Goal: Task Accomplishment & Management: Manage account settings

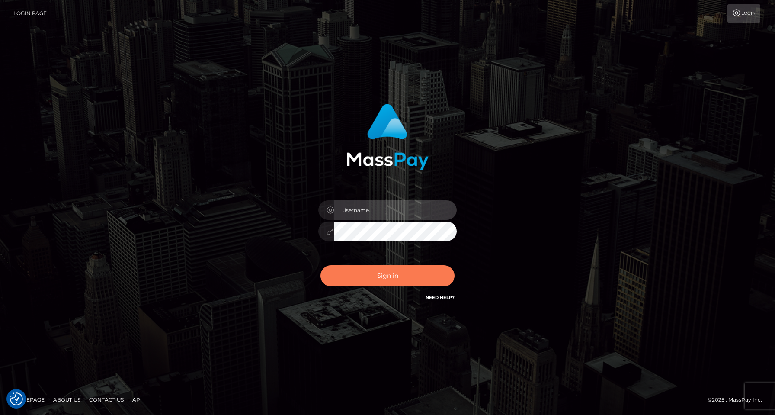
type input "Jordan Yallen"
click at [382, 268] on button "Sign in" at bounding box center [387, 275] width 134 height 21
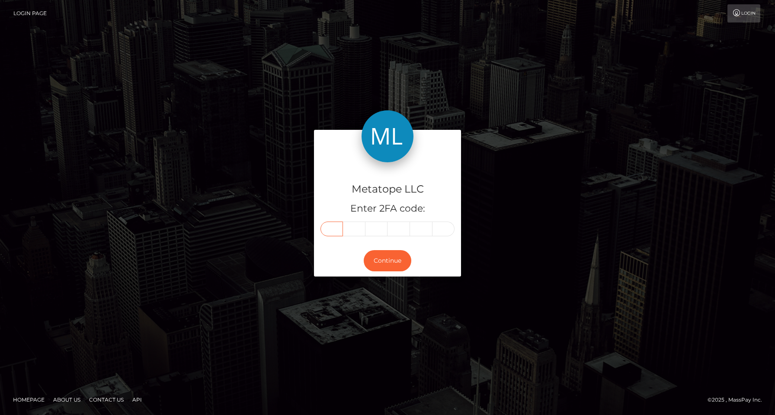
click at [331, 231] on input "text" at bounding box center [331, 228] width 22 height 15
type input "6"
type input "5"
type input "7"
type input "3"
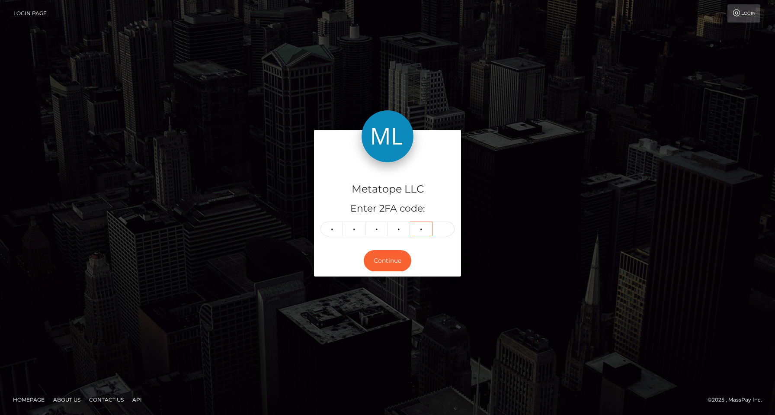
type input "5"
type input "9"
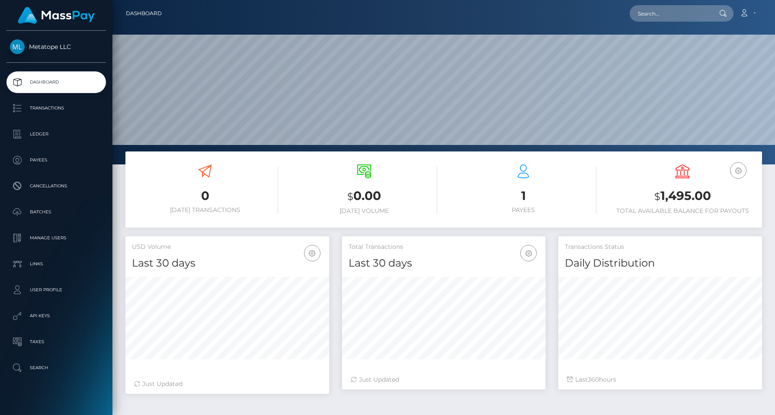
scroll to position [153, 203]
click at [45, 214] on p "Batches" at bounding box center [56, 211] width 92 height 13
